Goal: Task Accomplishment & Management: Use online tool/utility

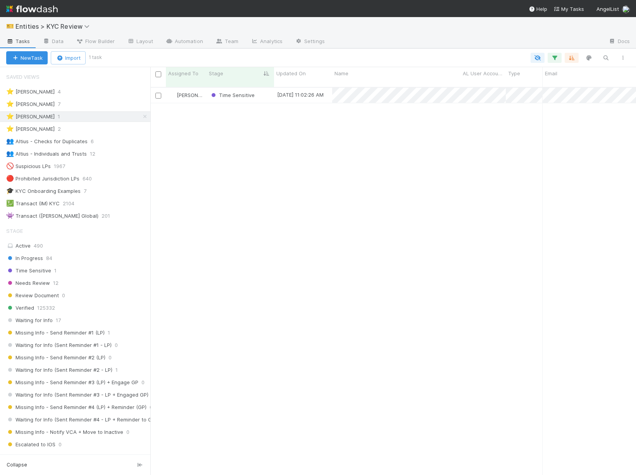
scroll to position [0, 0]
click at [231, 107] on span "Response Received" at bounding box center [238, 110] width 57 height 6
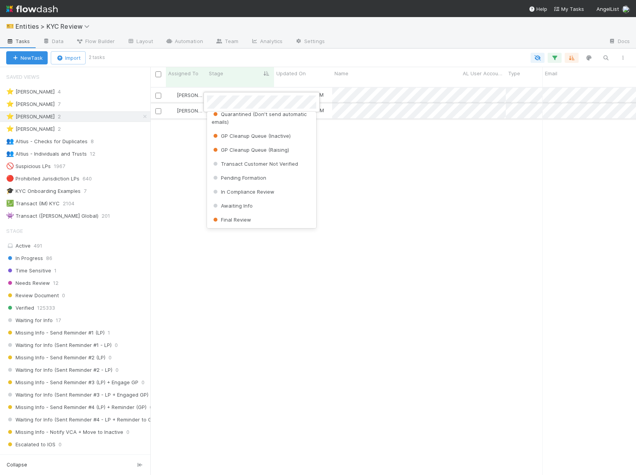
scroll to position [0, 0]
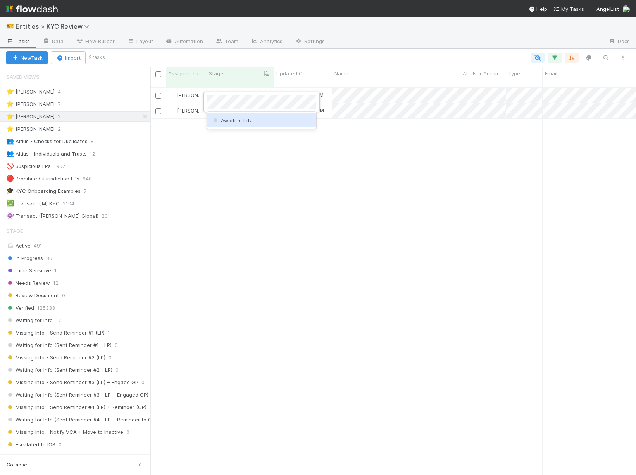
click at [258, 121] on div "Awaiting Info" at bounding box center [261, 120] width 109 height 14
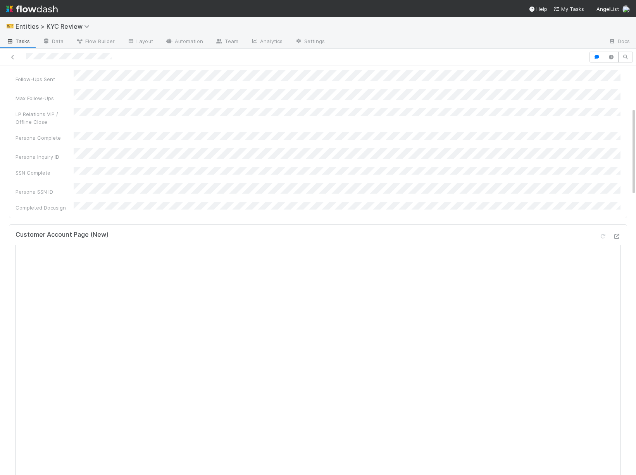
scroll to position [192, 0]
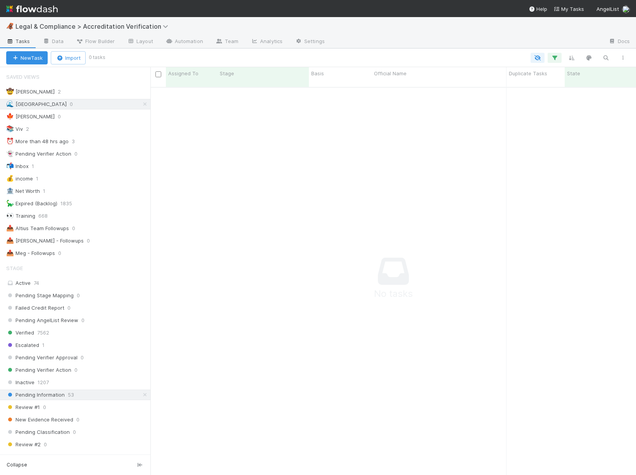
scroll to position [394, 486]
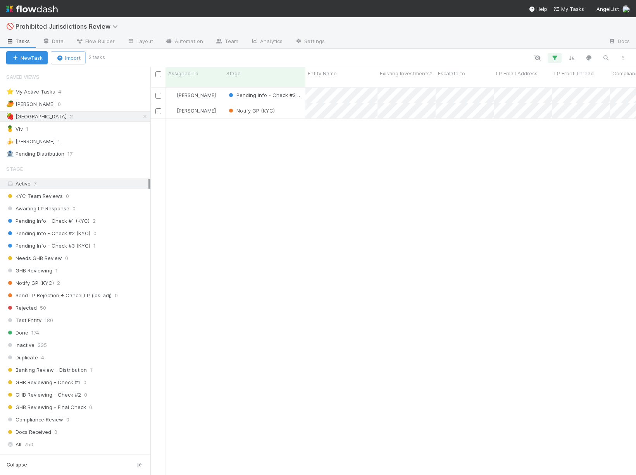
scroll to position [394, 486]
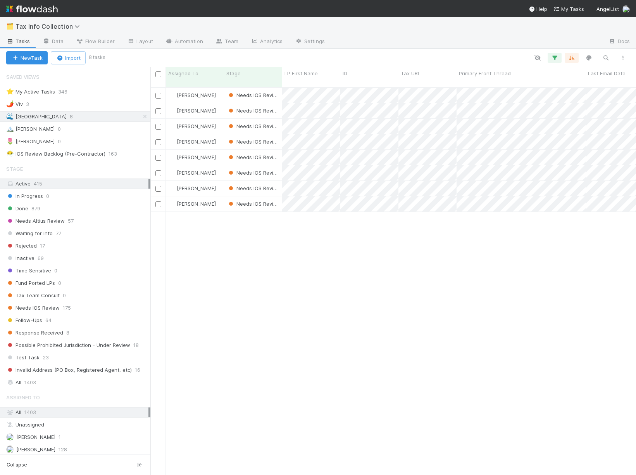
scroll to position [394, 486]
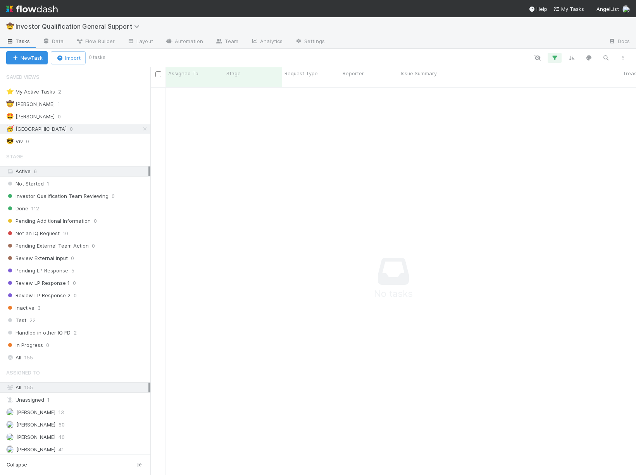
scroll to position [394, 486]
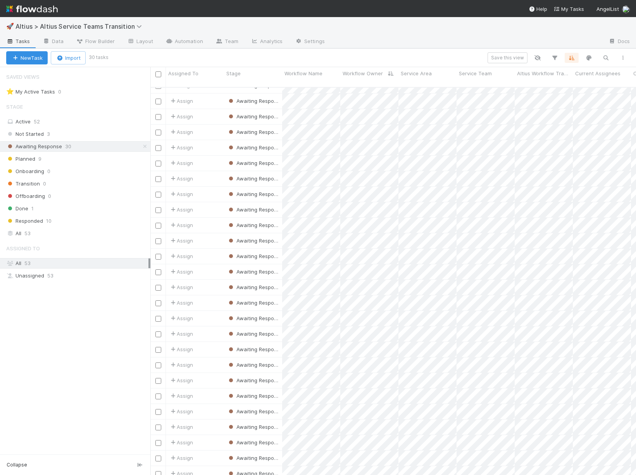
scroll to position [72, 0]
click at [78, 133] on div "Not Started 3" at bounding box center [78, 134] width 144 height 10
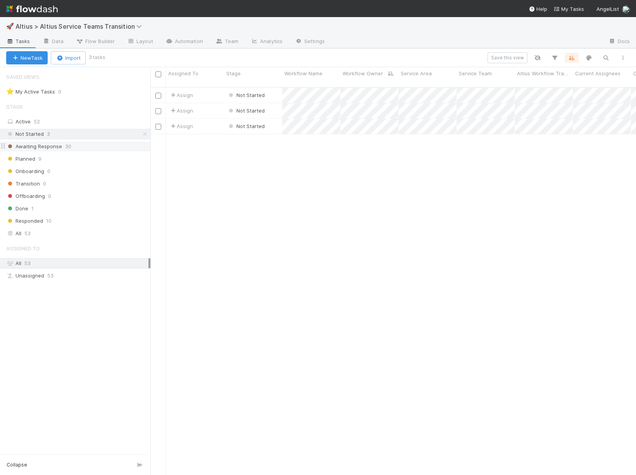
scroll to position [394, 486]
click at [86, 147] on div "Awaiting Response 30" at bounding box center [78, 147] width 144 height 10
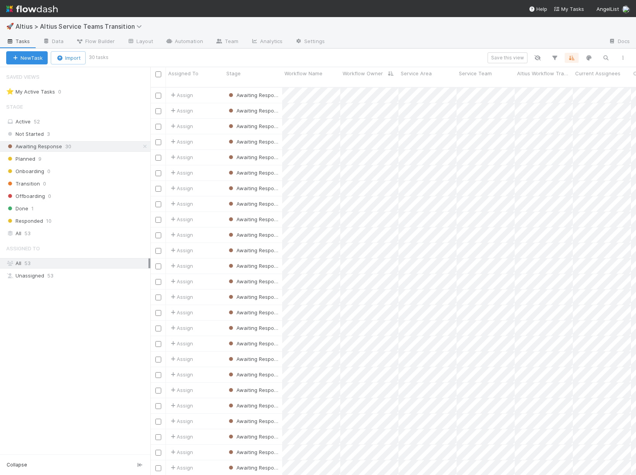
scroll to position [394, 486]
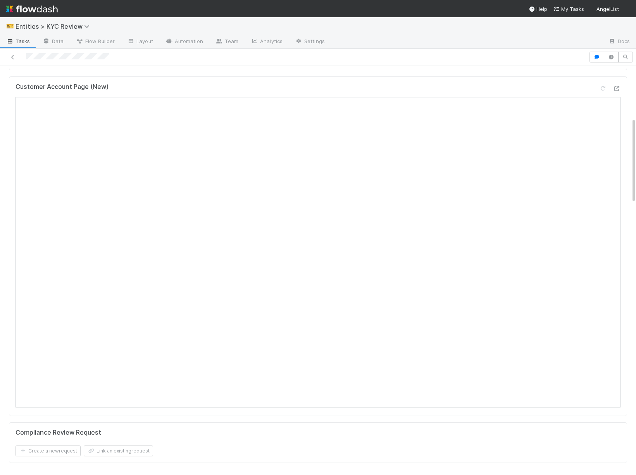
scroll to position [412, 0]
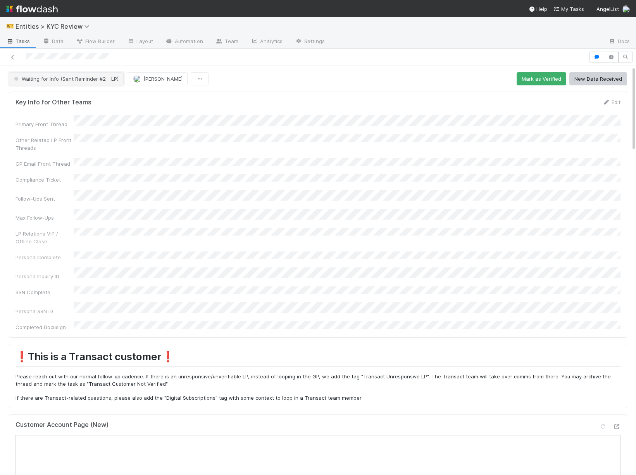
click at [86, 84] on button "Waiting for Info (Sent Reminder #2 - LP)" at bounding box center [66, 78] width 115 height 13
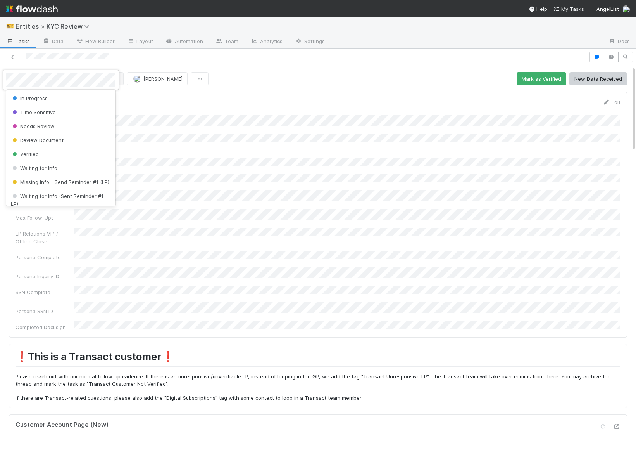
scroll to position [48, 0]
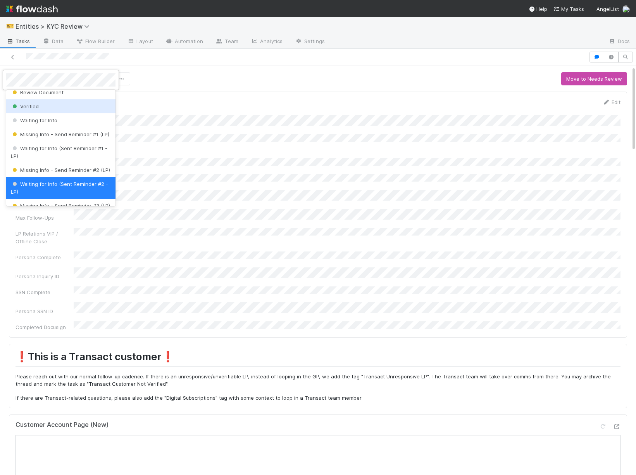
click at [58, 108] on div "Verified" at bounding box center [60, 106] width 109 height 14
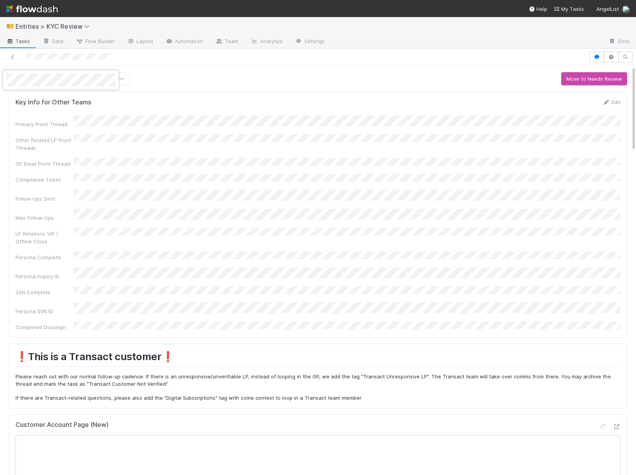
click at [284, 242] on div at bounding box center [318, 237] width 636 height 475
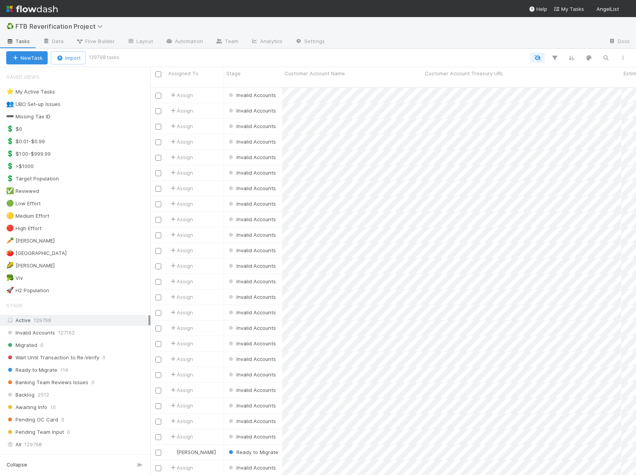
scroll to position [394, 486]
click at [108, 287] on div "🚀 H2 Population 125" at bounding box center [78, 290] width 144 height 10
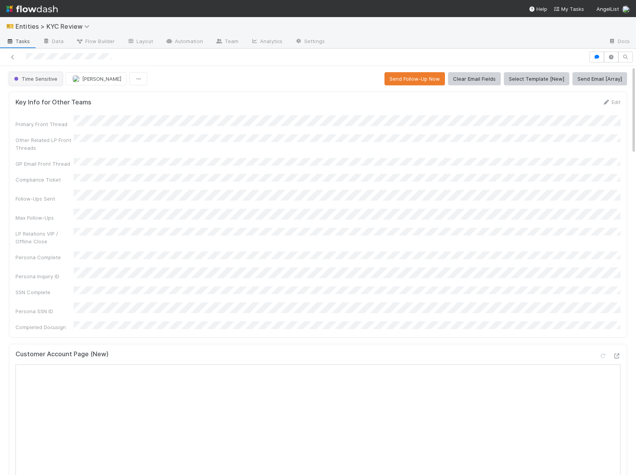
click at [37, 80] on span "Time Sensitive" at bounding box center [34, 79] width 45 height 6
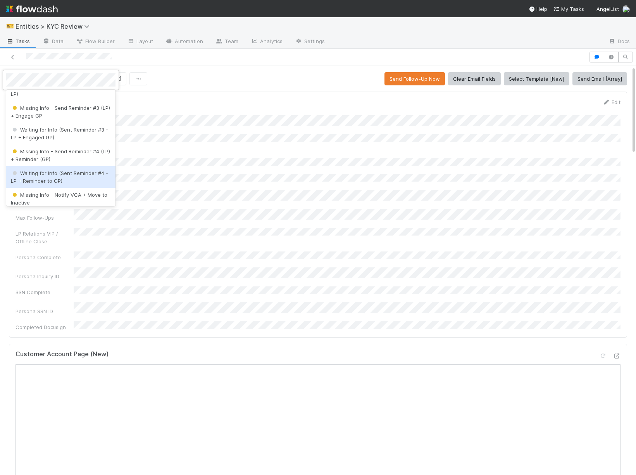
click at [33, 171] on span "Waiting for Info (Sent Reminder #4 - LP + Reminder to GP)" at bounding box center [59, 177] width 97 height 14
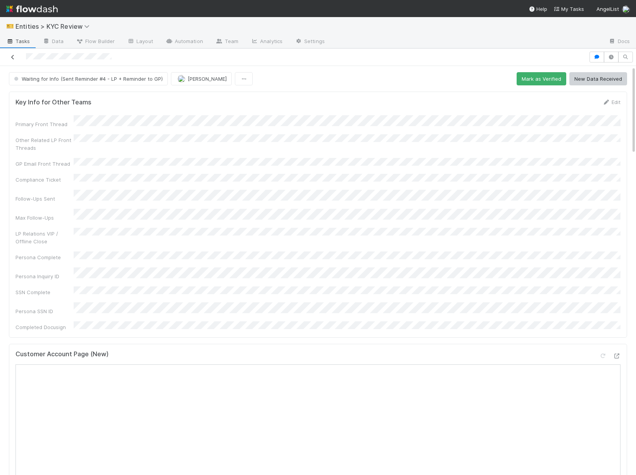
click at [13, 58] on icon at bounding box center [13, 57] width 8 height 5
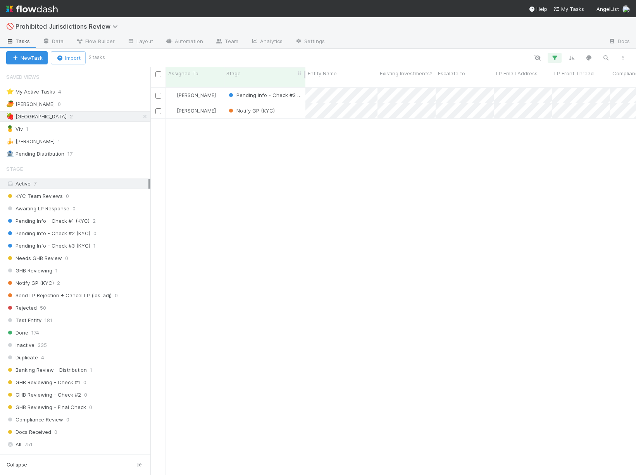
scroll to position [394, 486]
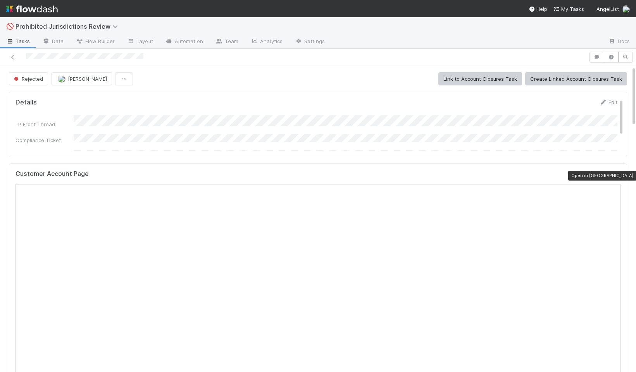
click at [617, 173] on icon at bounding box center [617, 175] width 8 height 5
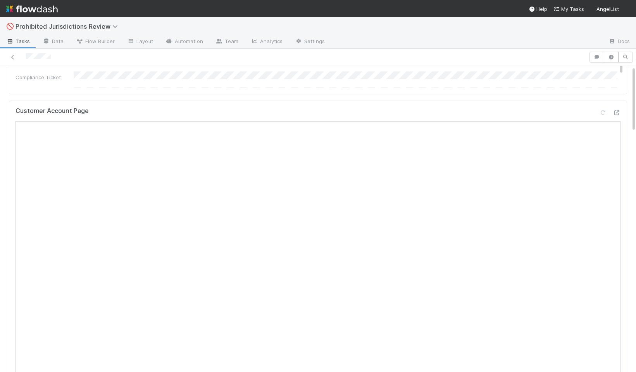
scroll to position [65, 0]
